Goal: Task Accomplishment & Management: Manage account settings

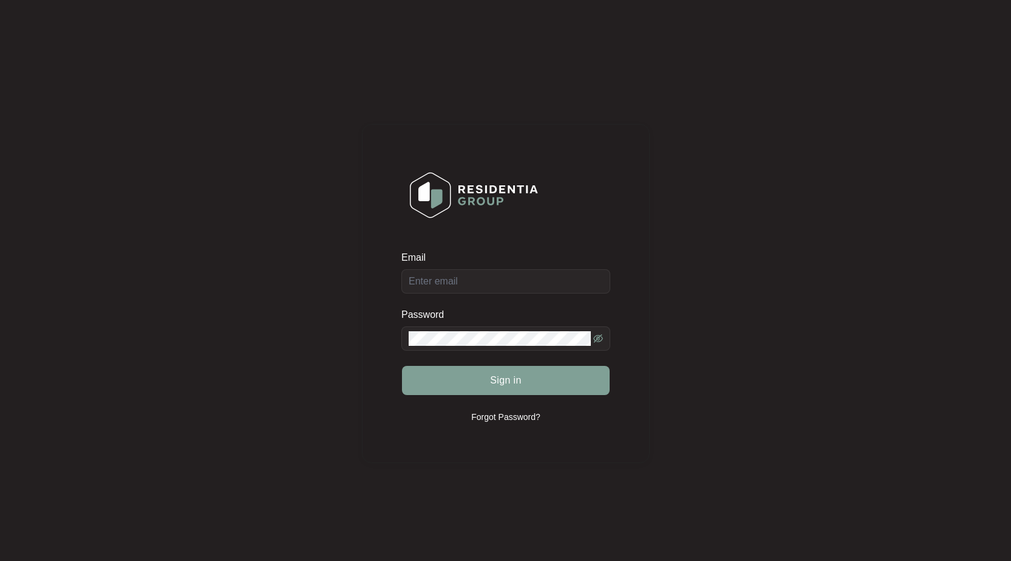
click at [481, 294] on form "Email Password Sign in" at bounding box center [506, 330] width 209 height 159
click at [485, 284] on input "Email" at bounding box center [506, 281] width 209 height 24
type input "[EMAIL_ADDRESS][DOMAIN_NAME]"
click at [483, 326] on span at bounding box center [506, 338] width 209 height 24
click at [402, 366] on button "Sign in" at bounding box center [506, 380] width 208 height 29
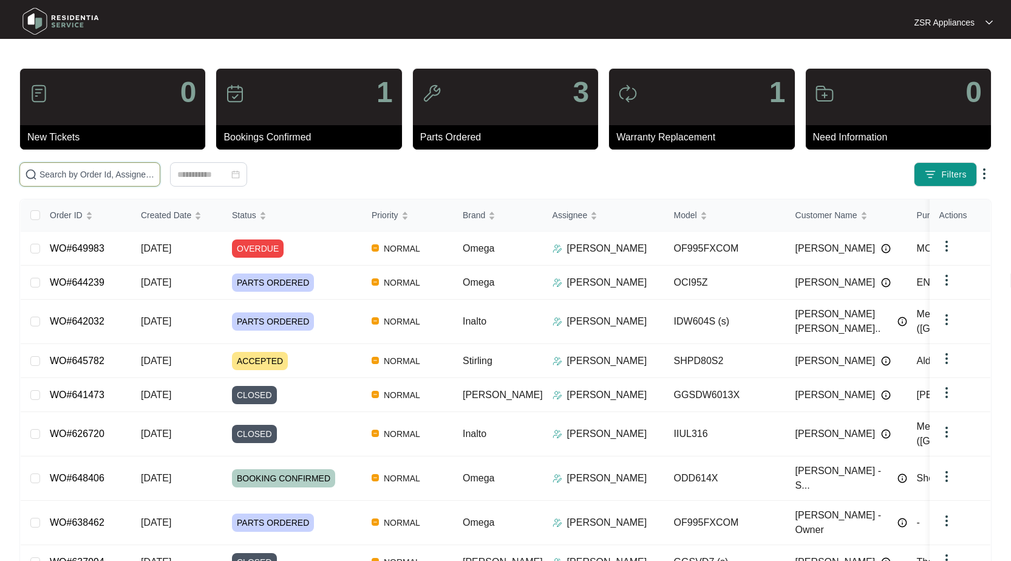
click at [98, 174] on input "text" at bounding box center [96, 174] width 115 height 13
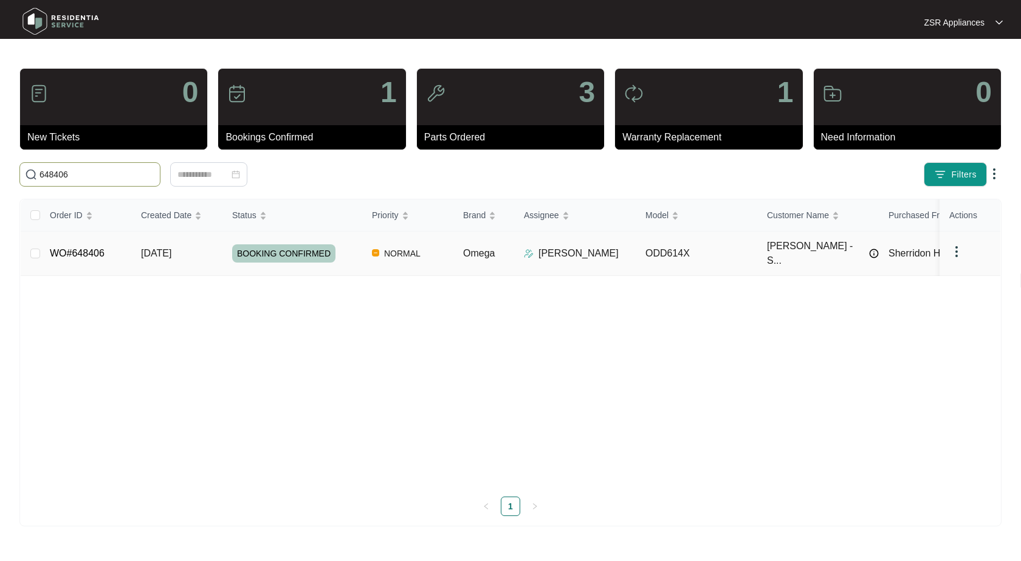
type input "648406"
click at [73, 249] on link "WO#648406" at bounding box center [77, 253] width 55 height 10
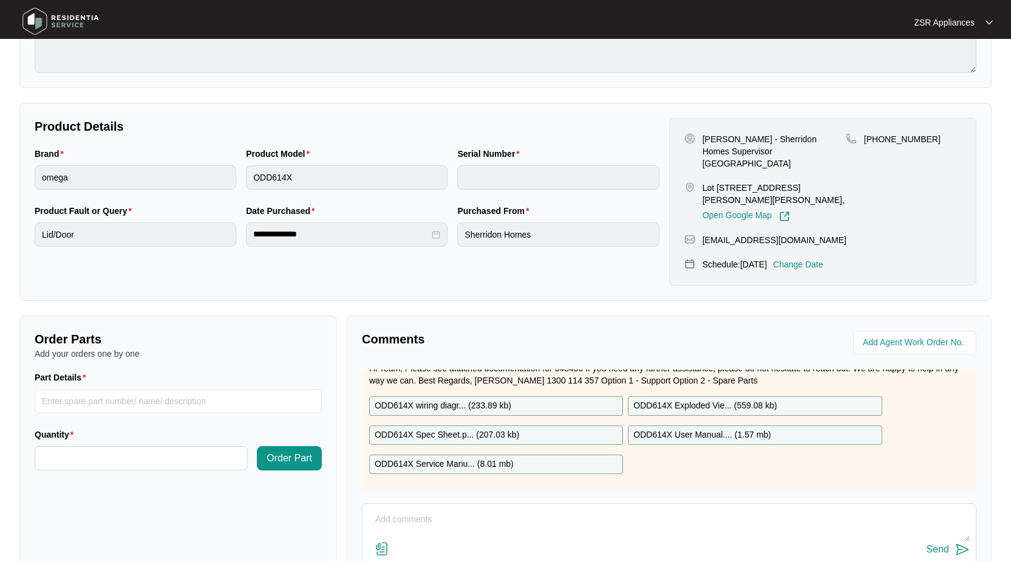
scroll to position [49, 0]
click at [456, 510] on textarea at bounding box center [669, 526] width 601 height 32
paste textarea "Bottom drawer not closing completely Found bottom drawer lower section hitting …"
type textarea "Bottom drawer not closing completely Found bottom drawer lower section hitting …"
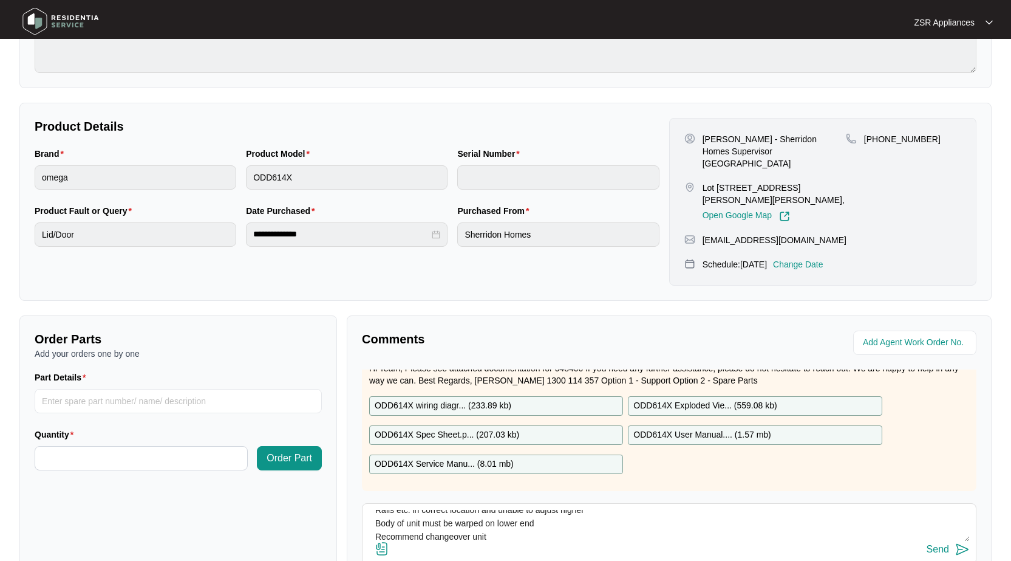
click at [957, 542] on img at bounding box center [963, 549] width 15 height 15
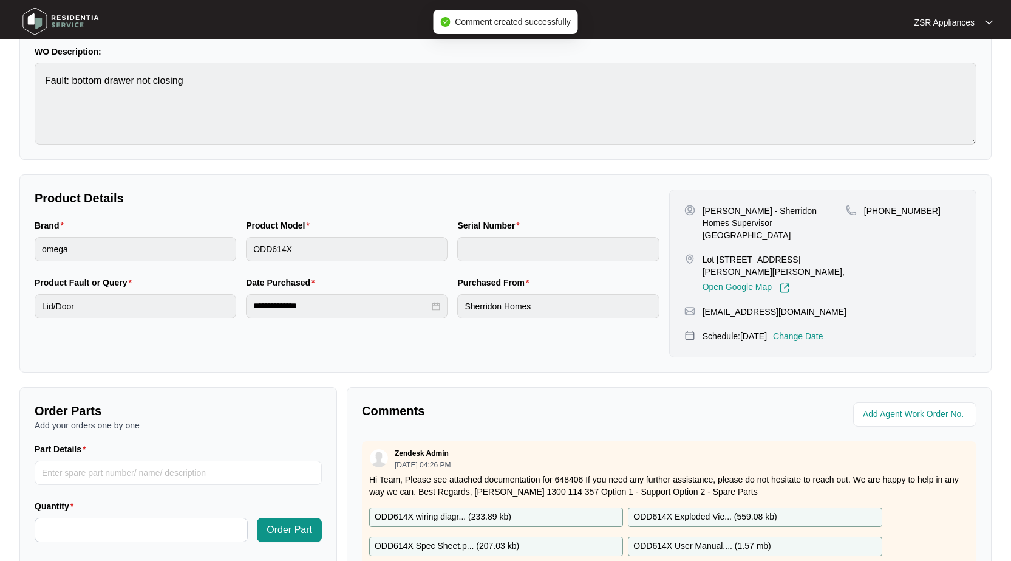
scroll to position [0, 0]
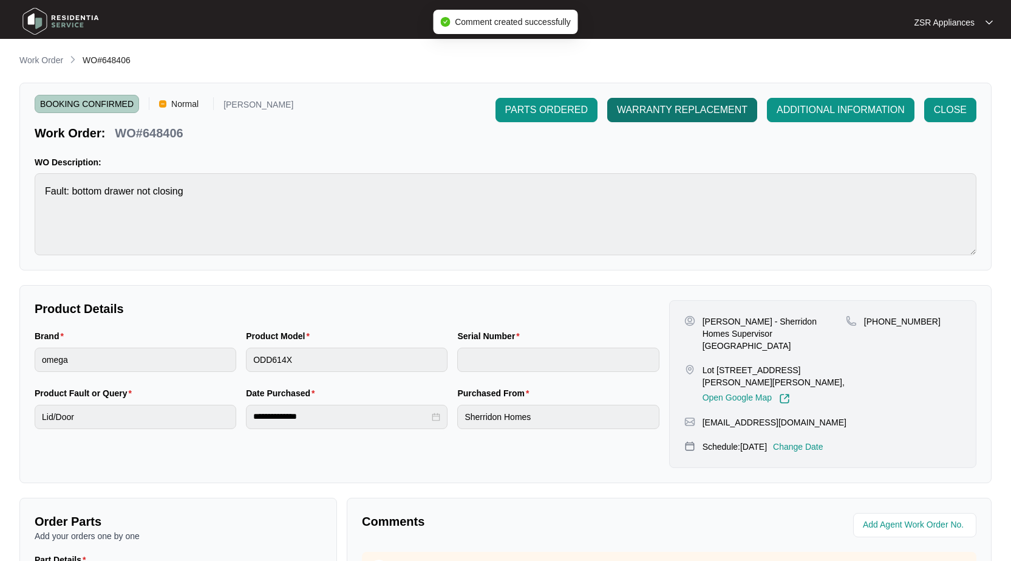
click at [648, 118] on button "WARRANTY REPLACEMENT" at bounding box center [682, 110] width 150 height 24
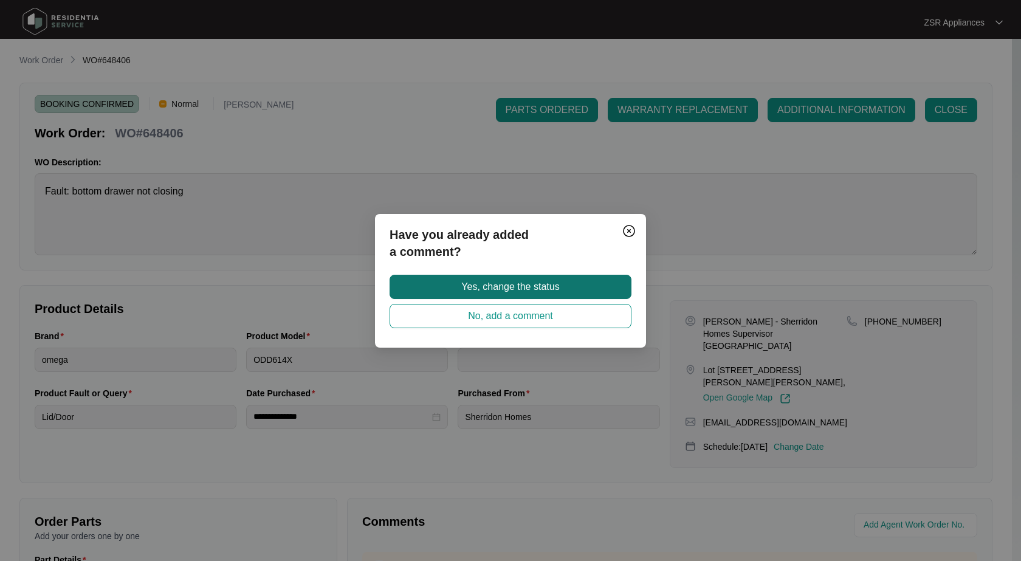
click at [508, 285] on span "Yes, change the status" at bounding box center [510, 286] width 98 height 15
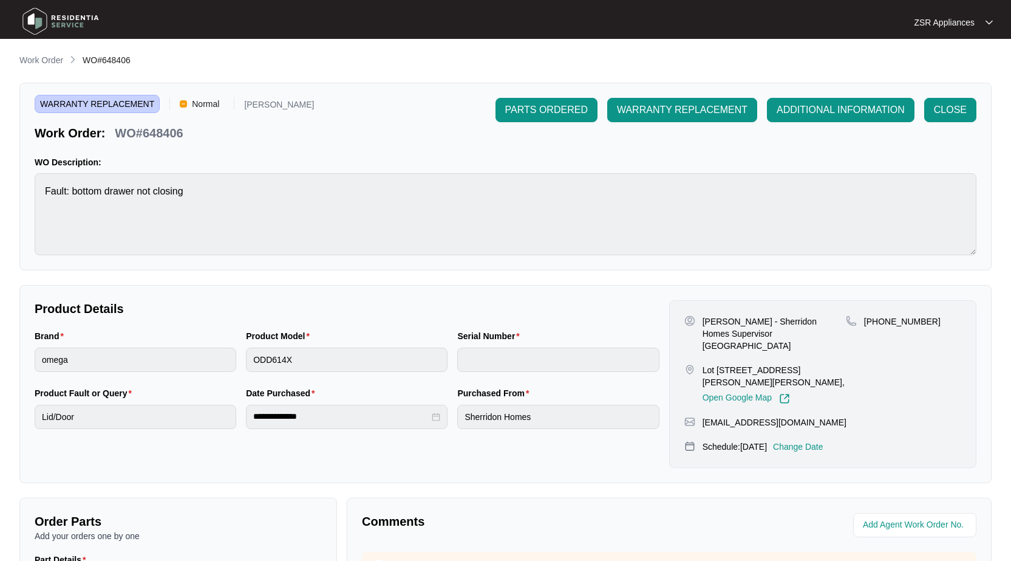
drag, startPoint x: 43, startPoint y: 64, endPoint x: 1008, endPoint y: 166, distance: 970.1
click at [43, 64] on p "Work Order" at bounding box center [41, 60] width 44 height 12
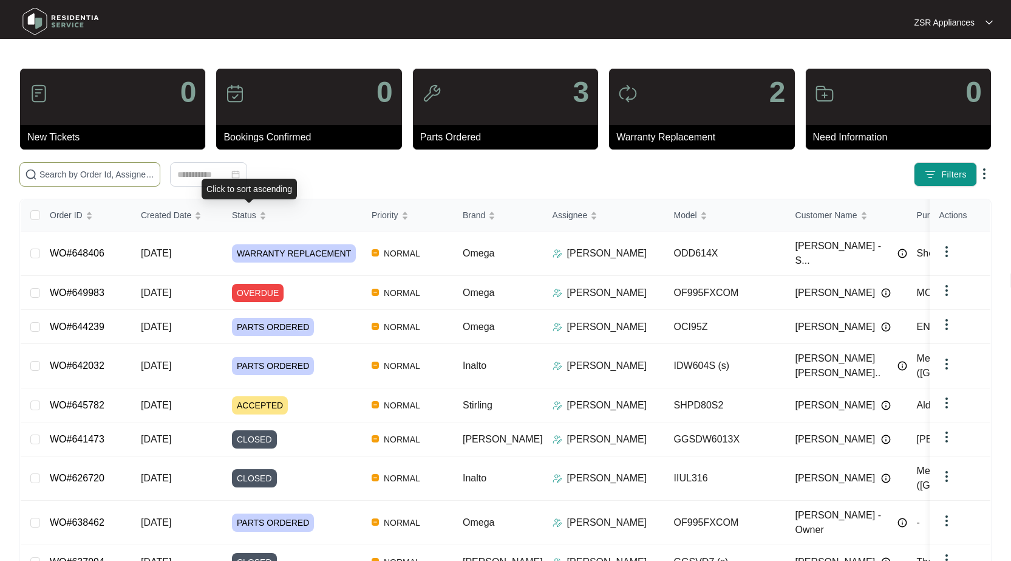
click at [107, 185] on span at bounding box center [89, 174] width 141 height 24
click at [114, 177] on input "text" at bounding box center [96, 174] width 115 height 13
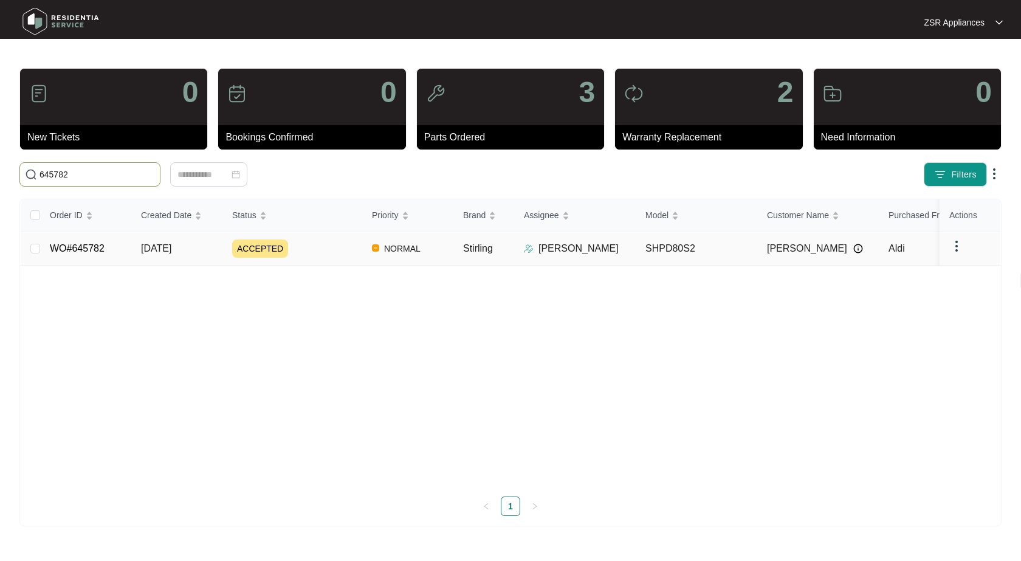
type input "645782"
click at [79, 251] on link "WO#645782" at bounding box center [77, 248] width 55 height 10
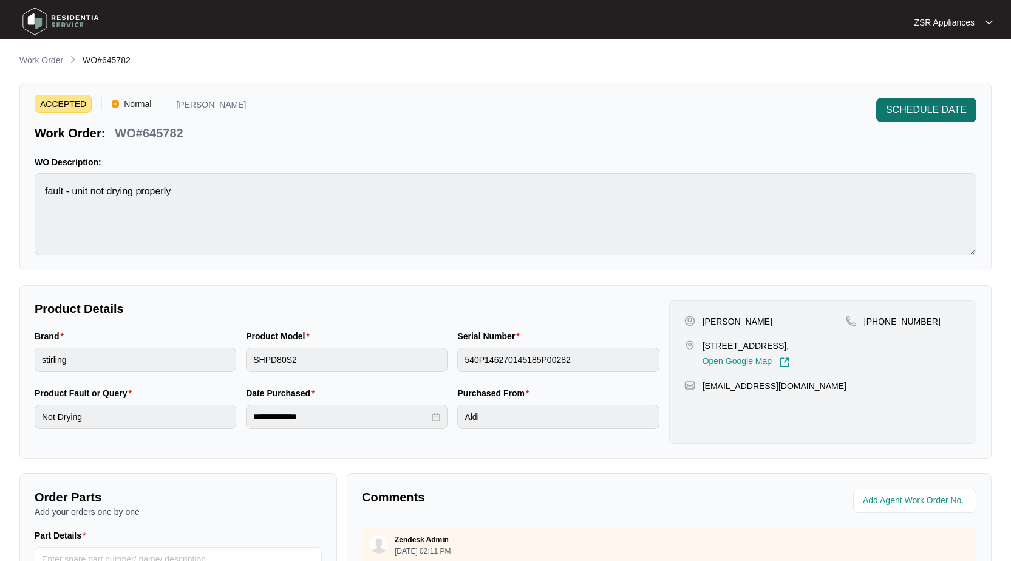
click at [923, 103] on span "SCHEDULE DATE" at bounding box center [926, 110] width 81 height 15
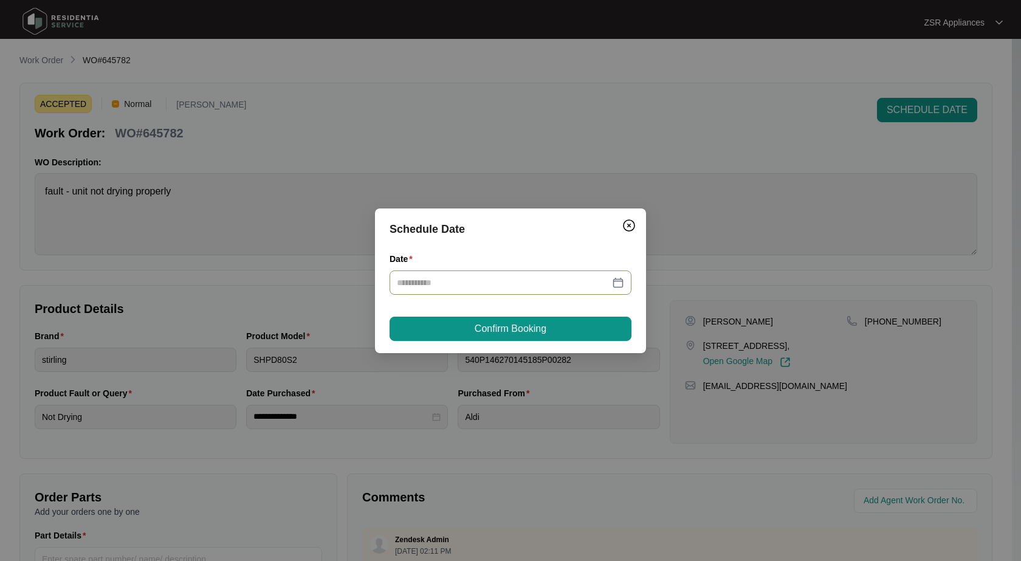
click at [622, 285] on div at bounding box center [510, 282] width 227 height 13
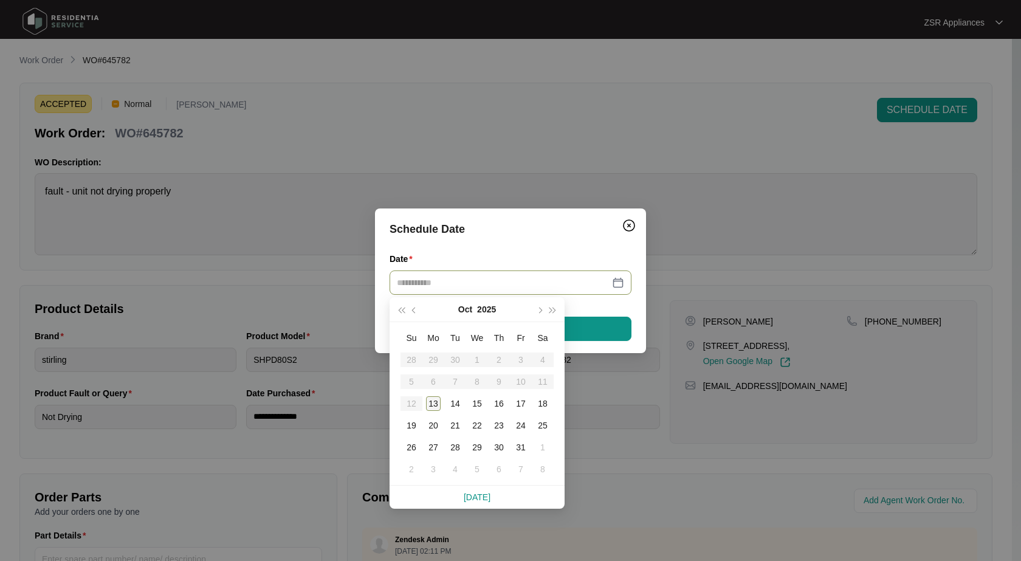
type input "**********"
click at [431, 403] on div "13" at bounding box center [433, 403] width 15 height 15
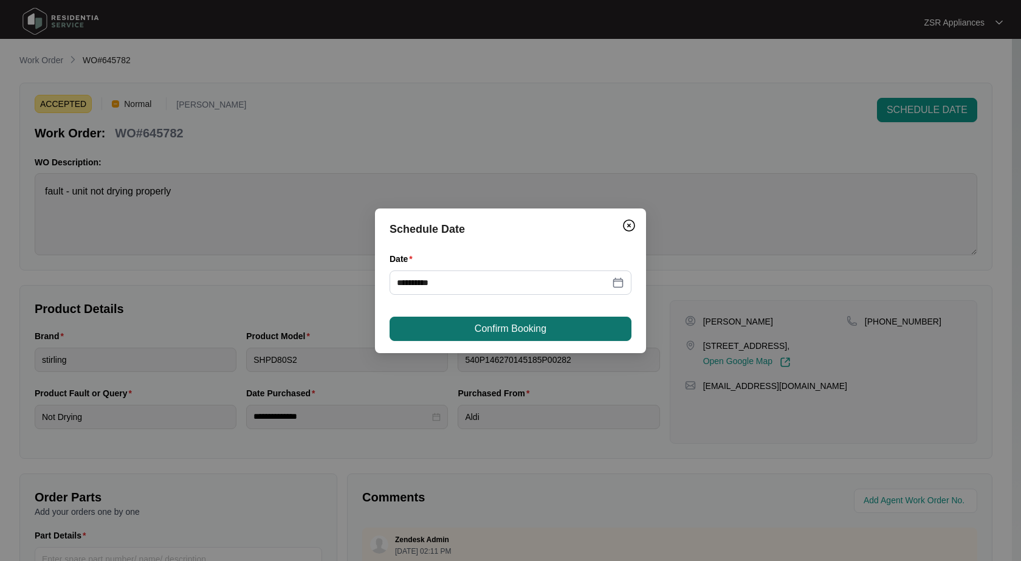
click at [474, 335] on span "Confirm Booking" at bounding box center [510, 328] width 72 height 15
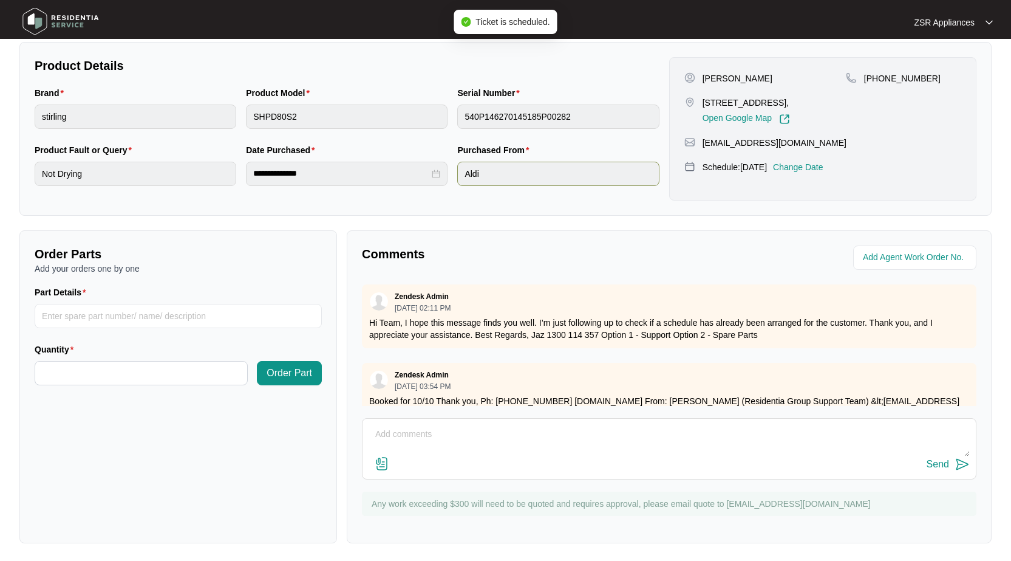
scroll to position [245, 0]
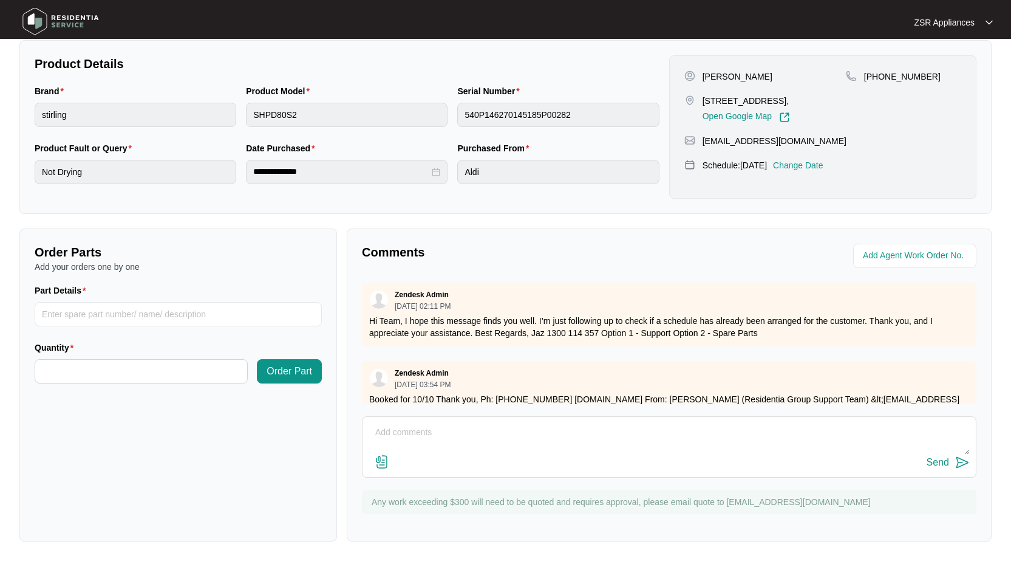
drag, startPoint x: 534, startPoint y: 443, endPoint x: 549, endPoint y: 436, distance: 16.6
click at [534, 443] on textarea at bounding box center [669, 439] width 601 height 32
paste textarea "Customer complaint of clothes coming out wet and cold Tested on warm dry mode f…"
type textarea "Customer complaint of clothes coming out wet and cold Tested on warm dry mode f…"
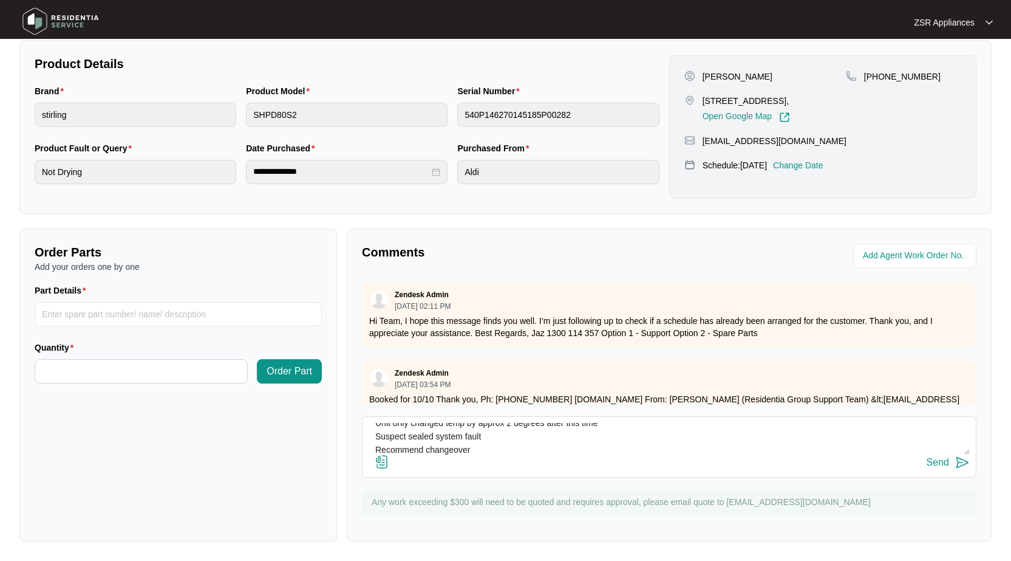
click at [940, 462] on div "Send" at bounding box center [938, 462] width 22 height 11
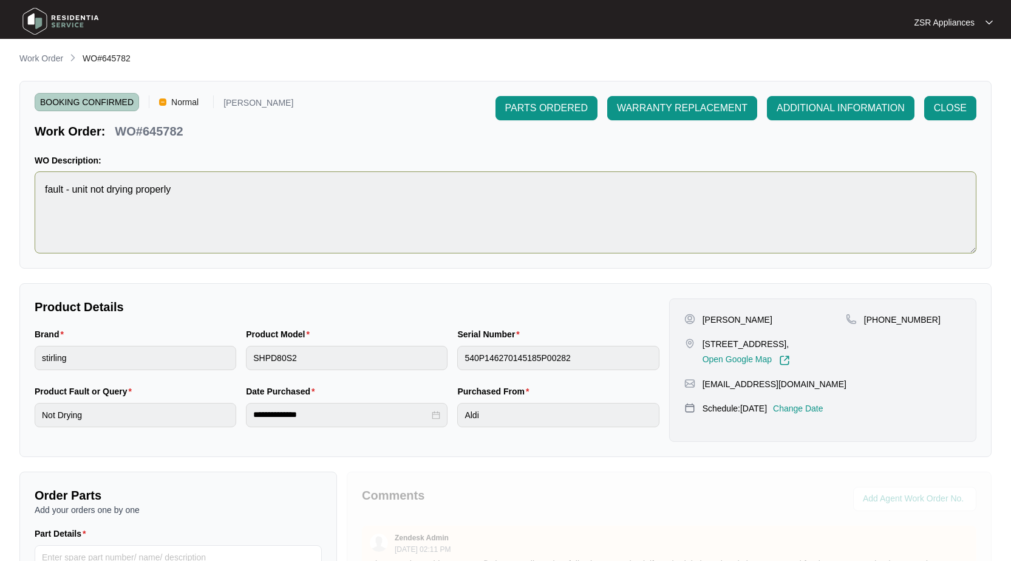
scroll to position [0, 0]
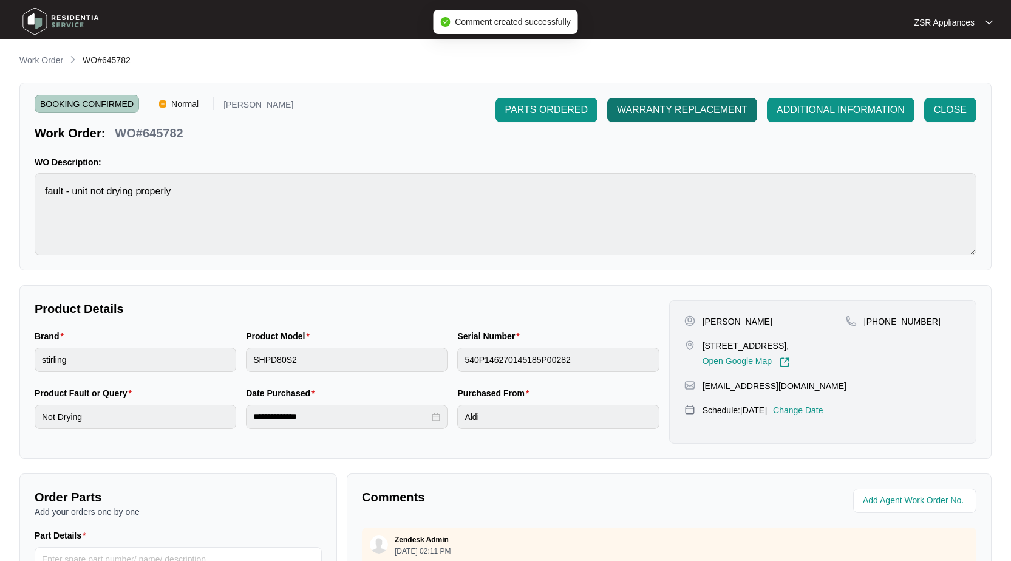
click at [676, 105] on span "WARRANTY REPLACEMENT" at bounding box center [682, 110] width 131 height 15
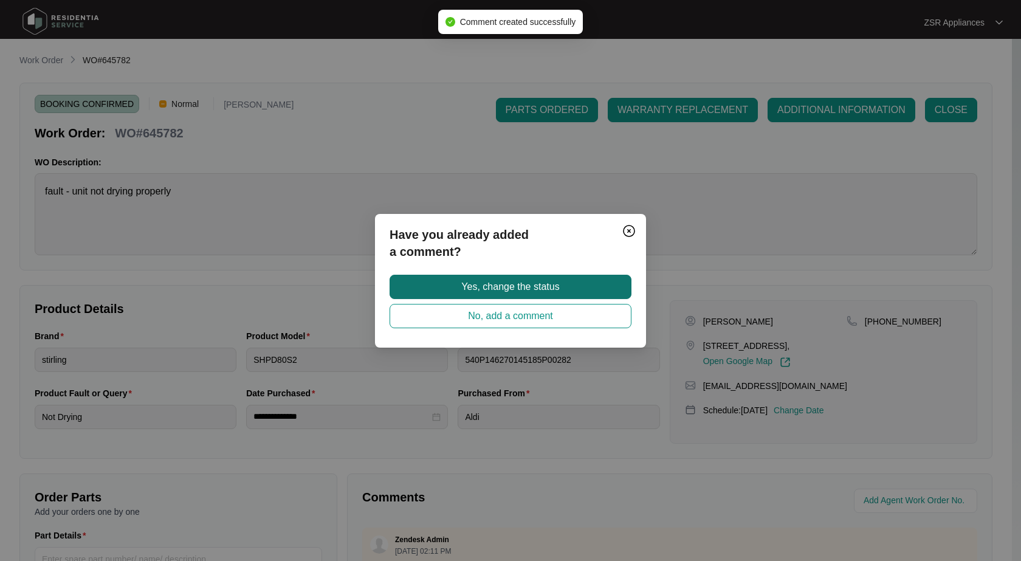
click at [493, 278] on button "Yes, change the status" at bounding box center [510, 287] width 242 height 24
